Goal: Navigation & Orientation: Find specific page/section

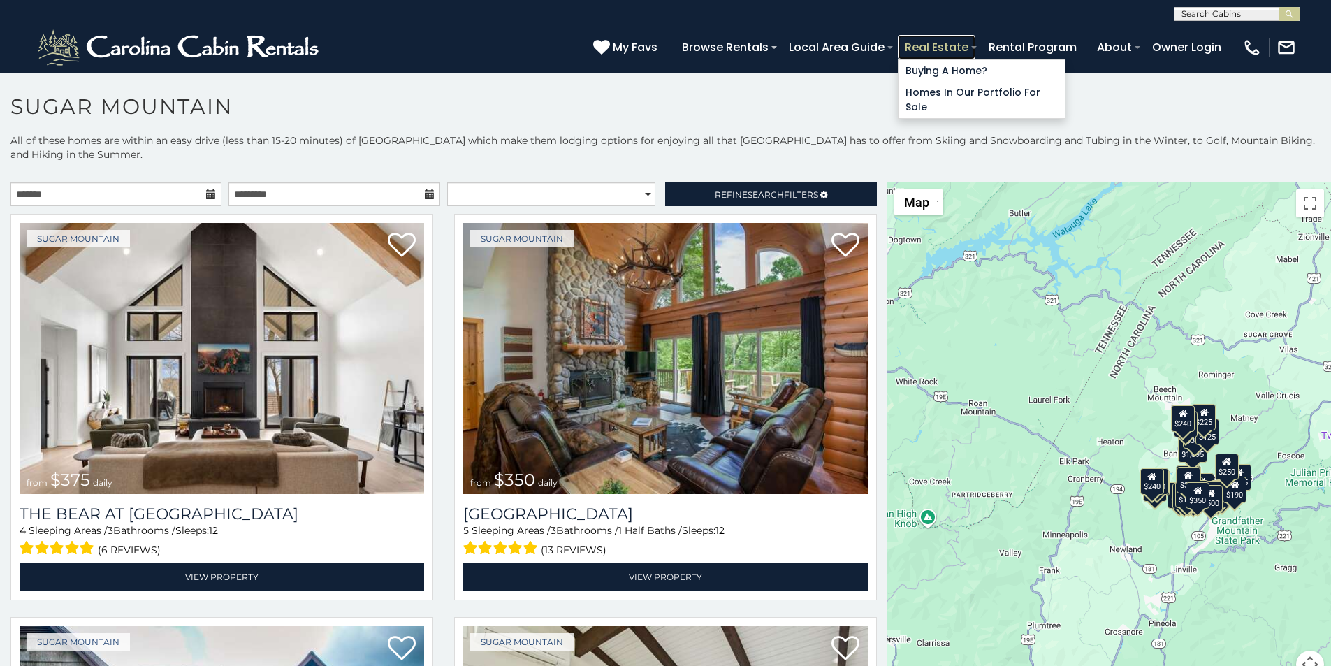
click at [975, 41] on link "Real Estate" at bounding box center [937, 47] width 78 height 24
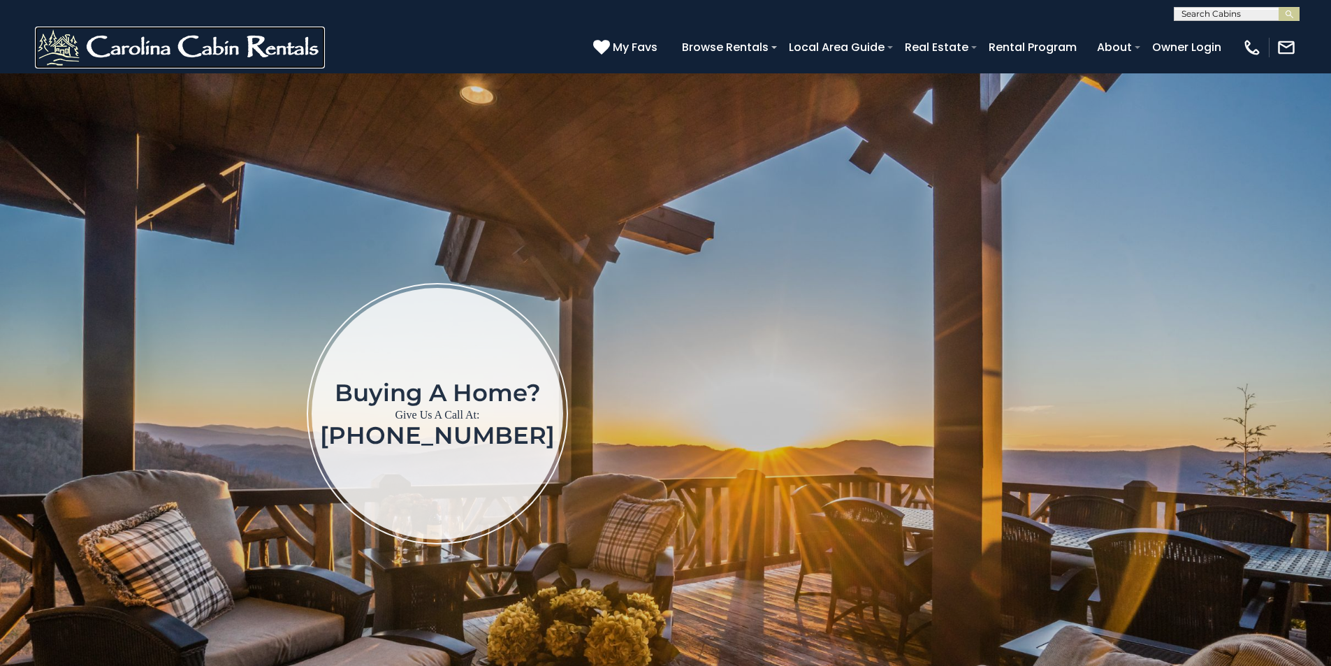
click at [54, 45] on img at bounding box center [180, 48] width 290 height 42
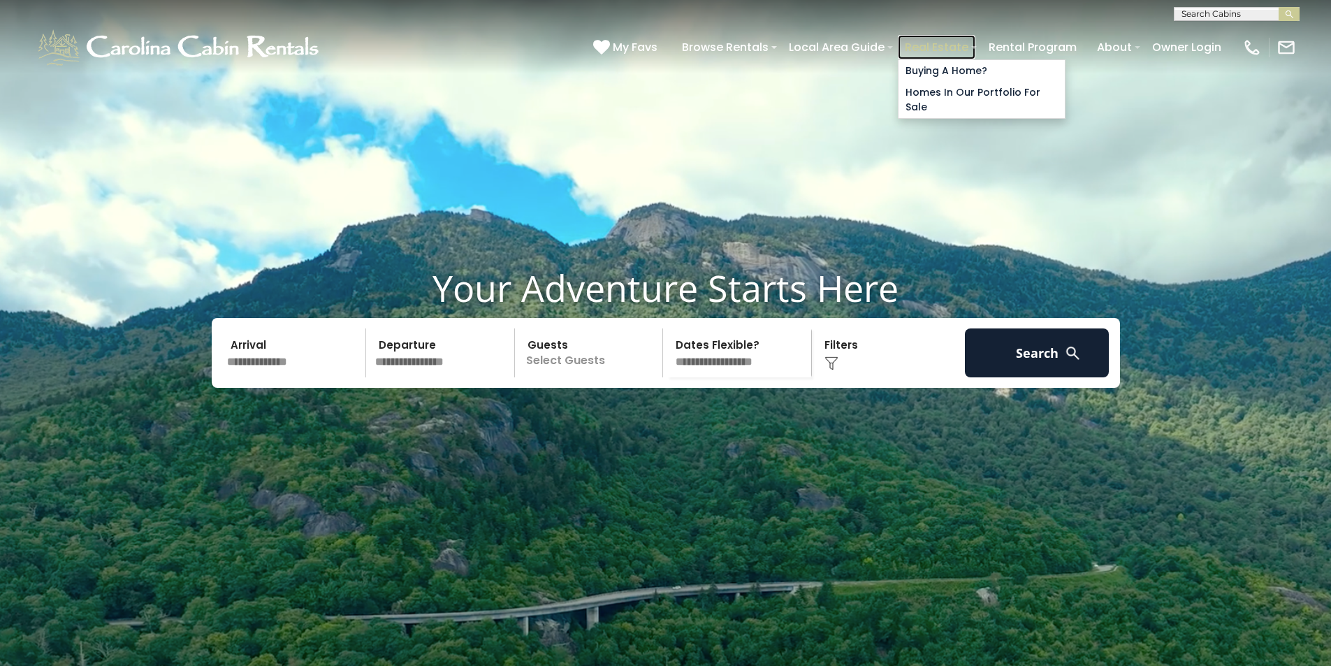
click at [975, 40] on link "Real Estate" at bounding box center [937, 47] width 78 height 24
